Goal: Task Accomplishment & Management: Use online tool/utility

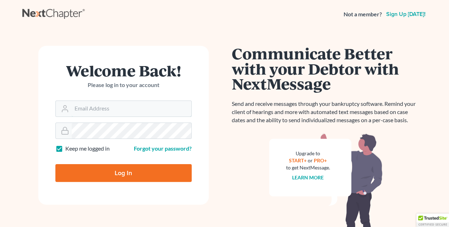
type input "[EMAIL_ADDRESS][DOMAIN_NAME]"
click at [125, 173] on input "Log In" at bounding box center [123, 173] width 136 height 18
type input "Thinking..."
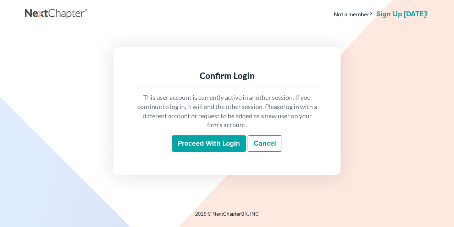
click at [212, 138] on input "Proceed with login" at bounding box center [209, 143] width 74 height 16
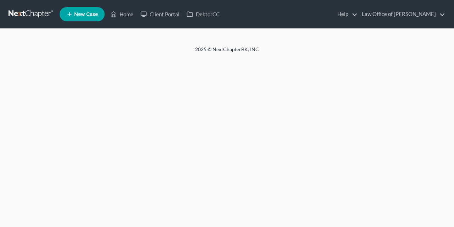
click at [219, 149] on div "Home New Case Client Portal DebtorCC Law Office of [PERSON_NAME] [EMAIL_ADDRESS…" at bounding box center [227, 113] width 454 height 227
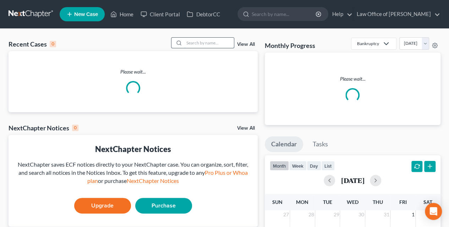
click at [218, 40] on input "search" at bounding box center [209, 43] width 50 height 10
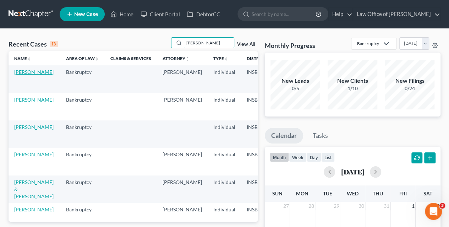
type input "[PERSON_NAME]"
click at [25, 75] on link "Jones, Dorothy" at bounding box center [33, 72] width 39 height 6
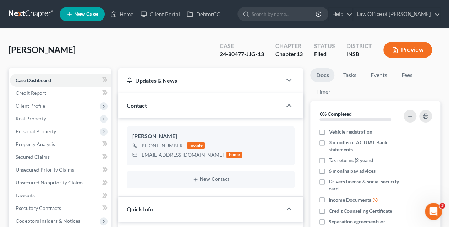
drag, startPoint x: 252, startPoint y: 56, endPoint x: 223, endPoint y: 52, distance: 29.7
click at [252, 56] on div "Case 24-80477-JJG-13" at bounding box center [242, 50] width 56 height 21
click at [217, 56] on div "Case 24-80477-JJG-13" at bounding box center [242, 50] width 56 height 21
drag, startPoint x: 219, startPoint y: 54, endPoint x: 263, endPoint y: 58, distance: 44.2
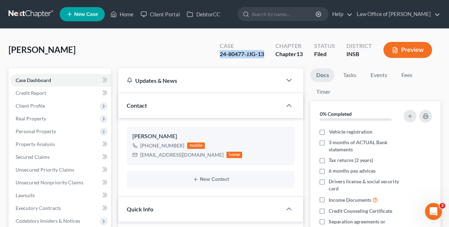
click at [263, 58] on div "24-80477-JJG-13" at bounding box center [242, 54] width 44 height 8
copy div "24-80477-JJG-13"
